Goal: Check status: Check status

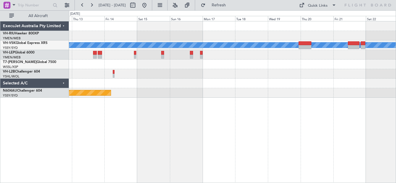
click at [357, 92] on div "Planned Maint Sydney ([PERSON_NAME] Intl)" at bounding box center [232, 93] width 327 height 10
click at [83, 5] on button at bounding box center [82, 5] width 9 height 9
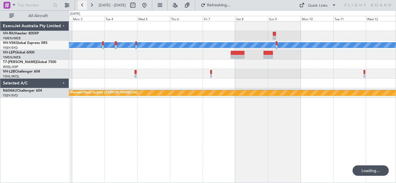
click at [83, 5] on button at bounding box center [82, 5] width 9 height 9
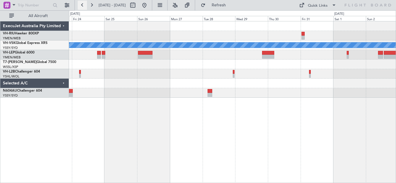
click at [83, 5] on button at bounding box center [82, 5] width 9 height 9
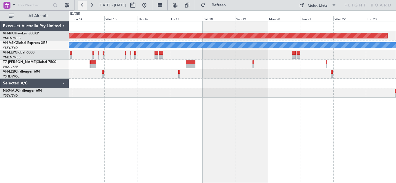
click at [83, 5] on button at bounding box center [82, 5] width 9 height 9
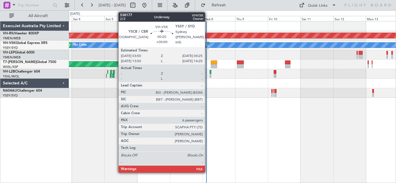
click at [208, 45] on div at bounding box center [208, 43] width 1 height 4
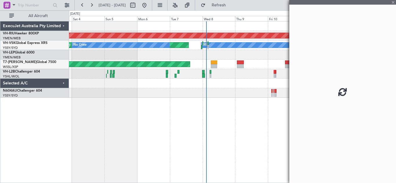
click at [222, 88] on div at bounding box center [232, 84] width 327 height 10
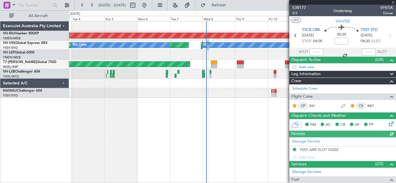
click at [393, 3] on div at bounding box center [342, 2] width 107 height 5
click at [393, 2] on span at bounding box center [393, 2] width 6 height 5
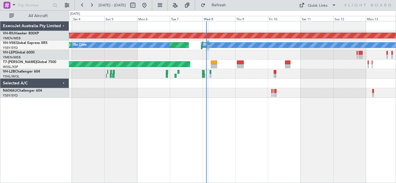
type input "0"
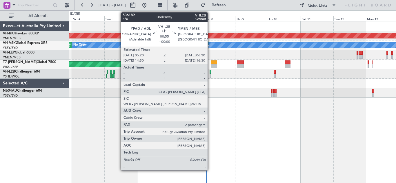
click at [210, 74] on div at bounding box center [211, 76] width 2 height 4
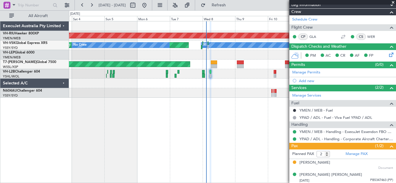
scroll to position [70, 0]
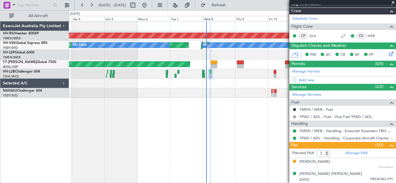
click at [393, 2] on span at bounding box center [393, 2] width 6 height 5
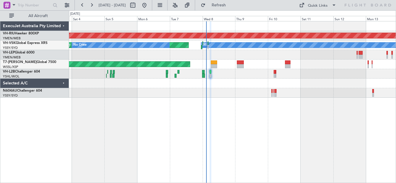
type input "0"
